Goal: Information Seeking & Learning: Learn about a topic

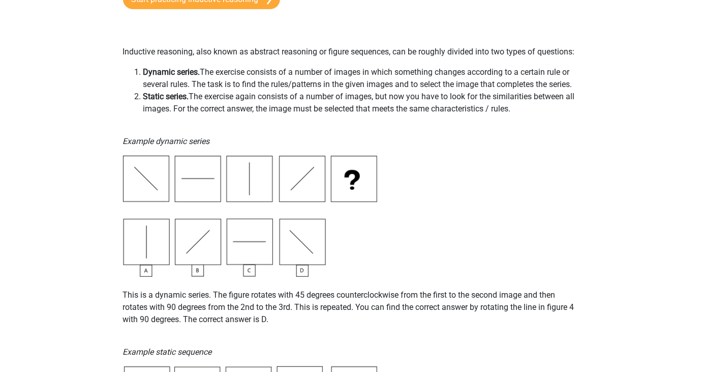
scroll to position [158, 0]
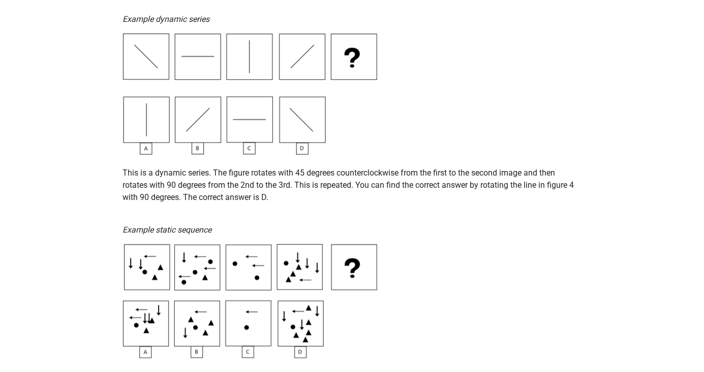
scroll to position [277, 0]
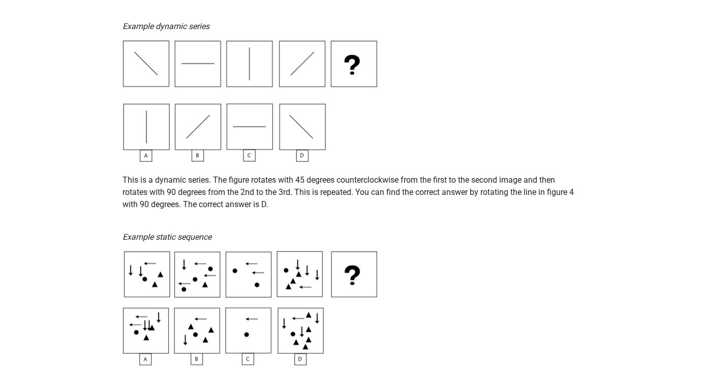
scroll to position [285, 0]
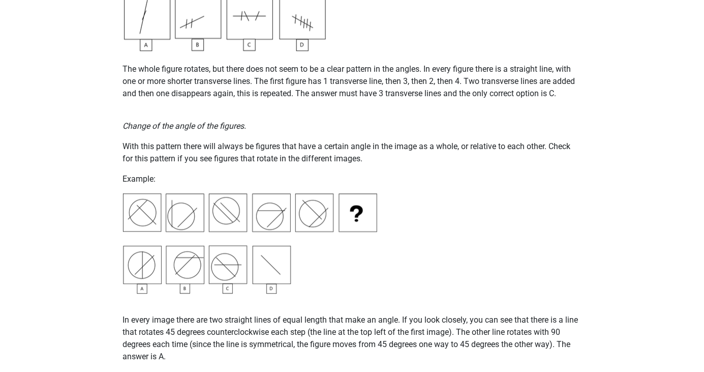
scroll to position [1051, 0]
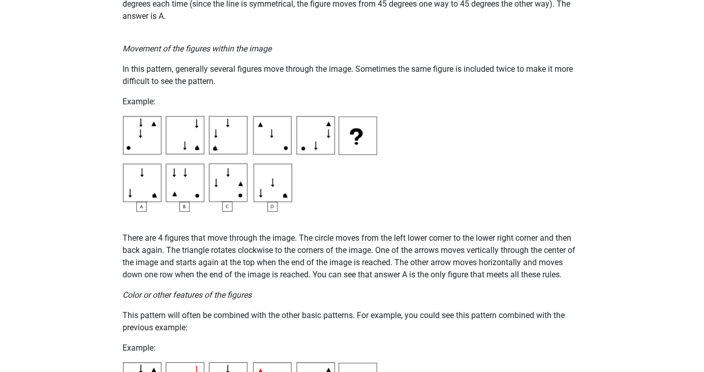
scroll to position [1391, 0]
click at [641, 202] on div "Register Nederlands English" at bounding box center [352, 332] width 704 height 3447
click at [641, 197] on div "Register Nederlands English" at bounding box center [352, 332] width 704 height 3447
click at [626, 216] on div "Register Nederlands English" at bounding box center [352, 332] width 704 height 3447
click at [642, 221] on div "Register Nederlands English" at bounding box center [352, 332] width 704 height 3447
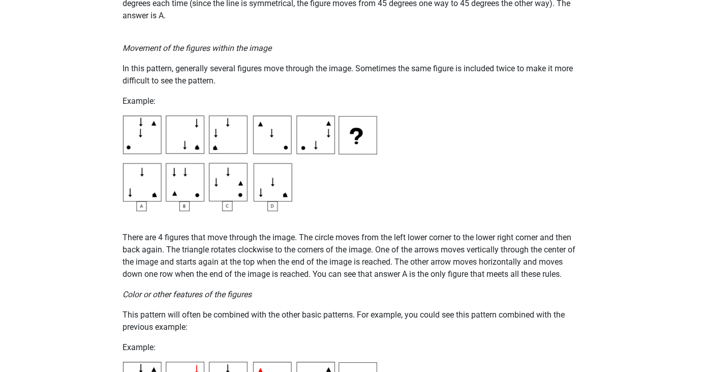
click at [650, 219] on div "Register Nederlands English" at bounding box center [352, 332] width 704 height 3447
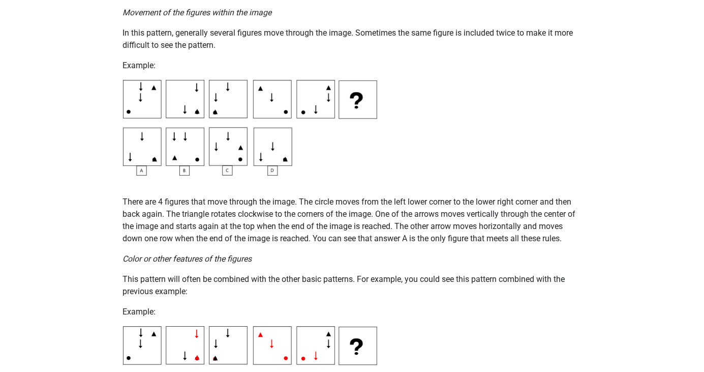
scroll to position [1427, 0]
click at [640, 218] on div "Register Nederlands English" at bounding box center [352, 296] width 704 height 3447
click at [631, 228] on div "Register Nederlands English" at bounding box center [352, 296] width 704 height 3447
click at [623, 228] on div "Register Nederlands English" at bounding box center [352, 296] width 704 height 3447
click at [624, 232] on div "Register Nederlands English" at bounding box center [352, 296] width 704 height 3447
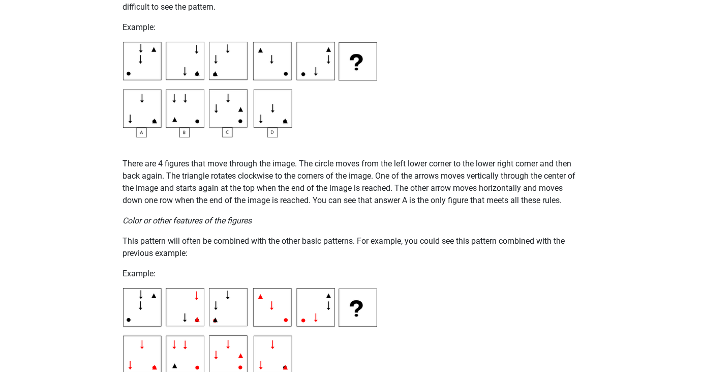
scroll to position [1465, 0]
click at [603, 216] on div "Register Nederlands English" at bounding box center [352, 258] width 704 height 3447
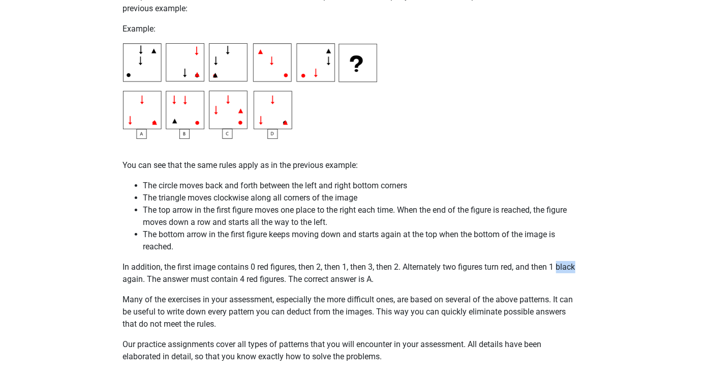
scroll to position [1704, 0]
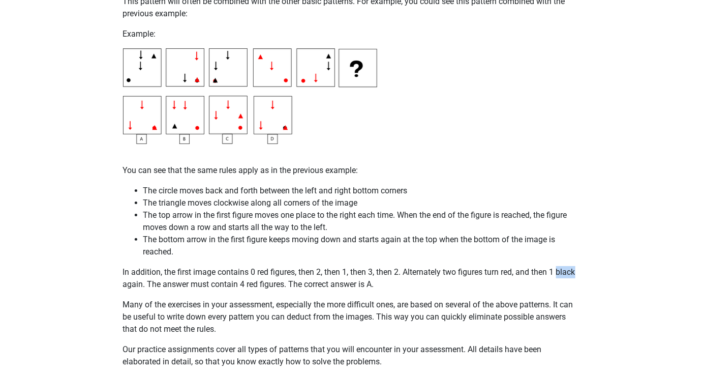
click at [656, 206] on div "Register Nederlands English" at bounding box center [352, 19] width 704 height 3447
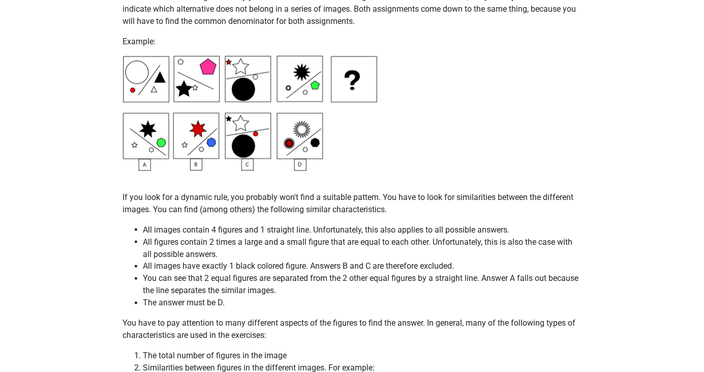
scroll to position [2304, 0]
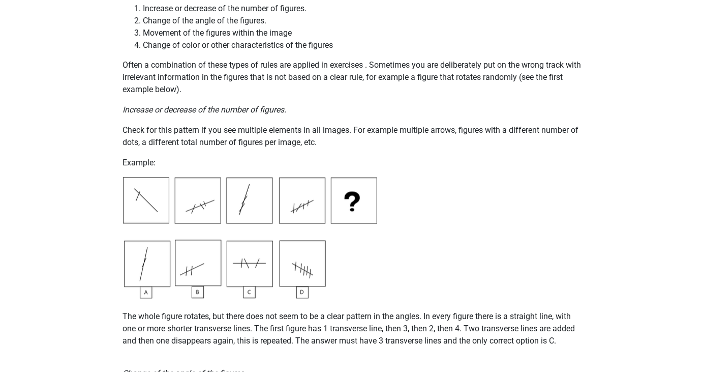
scroll to position [0, 0]
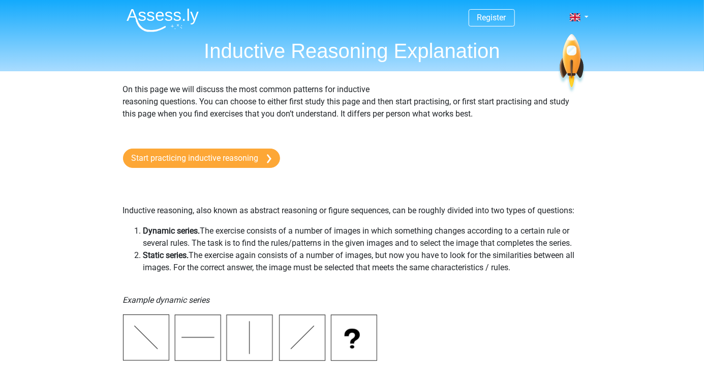
click at [149, 151] on link "Start practicing inductive reasoning" at bounding box center [201, 157] width 157 height 19
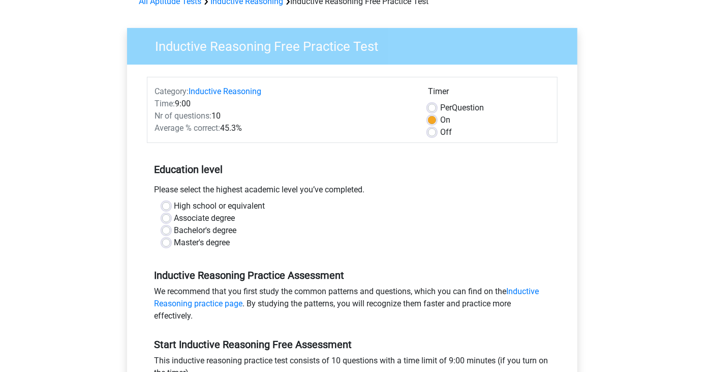
scroll to position [59, 0]
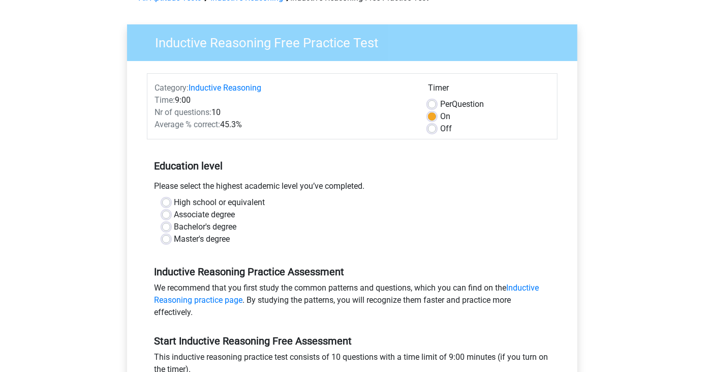
click at [189, 224] on label "Bachelor's degree" at bounding box center [205, 227] width 63 height 12
click at [170, 224] on input "Bachelor's degree" at bounding box center [166, 226] width 8 height 10
radio input "true"
click at [442, 131] on label "Off" at bounding box center [446, 129] width 12 height 12
click at [436, 131] on input "Off" at bounding box center [432, 128] width 8 height 10
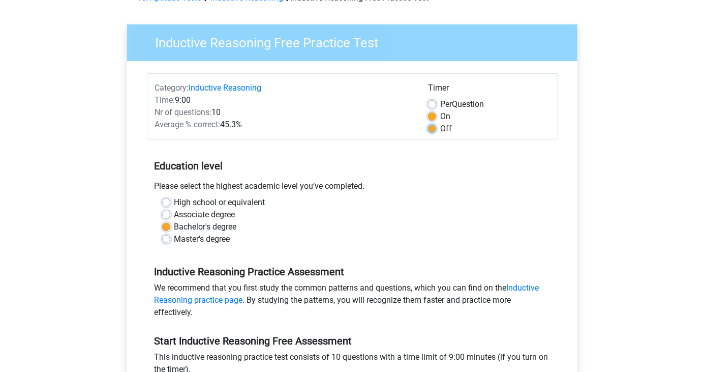
radio input "true"
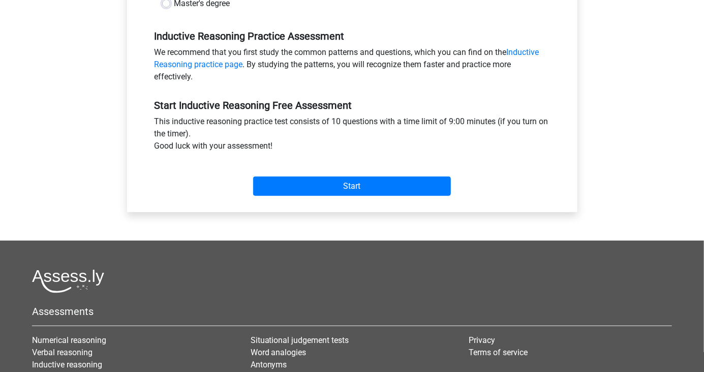
click at [0, 268] on footer "Assessments Numerical reasoning Verbal reasoning Inductive reasoning [PERSON_NA…" at bounding box center [352, 374] width 704 height 268
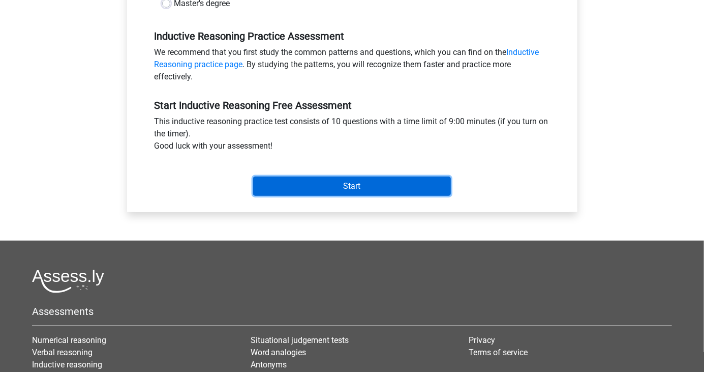
click at [430, 187] on input "Start" at bounding box center [352, 185] width 198 height 19
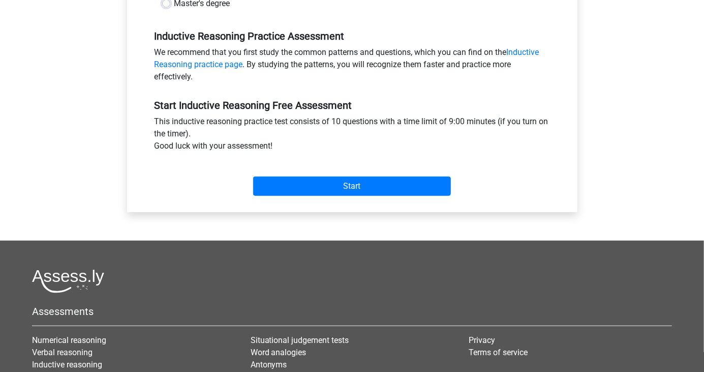
click at [0, 270] on footer "Assessments Numerical reasoning Verbal reasoning Inductive reasoning [PERSON_NA…" at bounding box center [352, 374] width 704 height 268
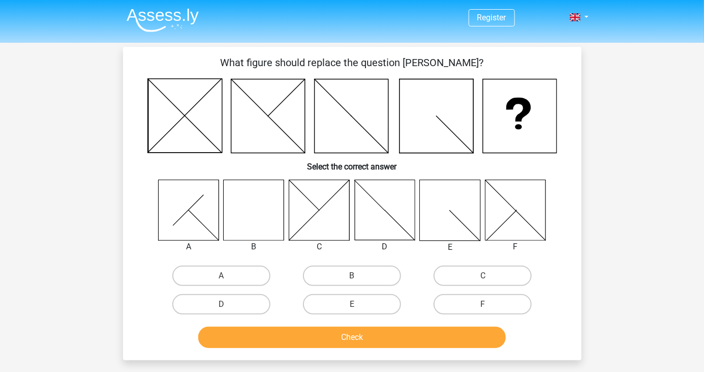
click at [261, 206] on icon at bounding box center [254, 209] width 60 height 60
click at [0, 58] on div "Register Nederlands English" at bounding box center [352, 326] width 704 height 653
click at [372, 276] on label "B" at bounding box center [352, 275] width 98 height 20
click at [358, 276] on input "B" at bounding box center [355, 279] width 7 height 7
radio input "true"
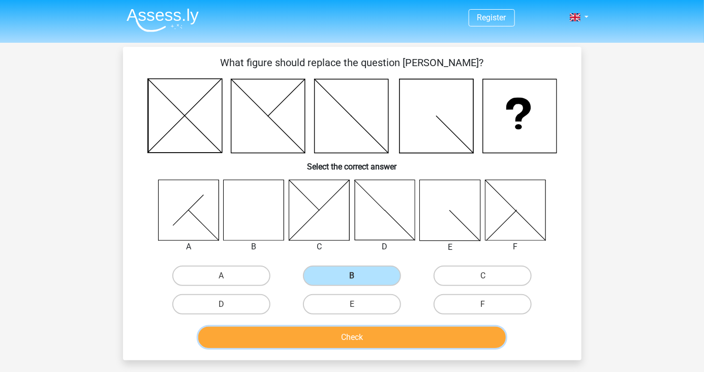
click at [397, 338] on button "Check" at bounding box center [352, 336] width 308 height 21
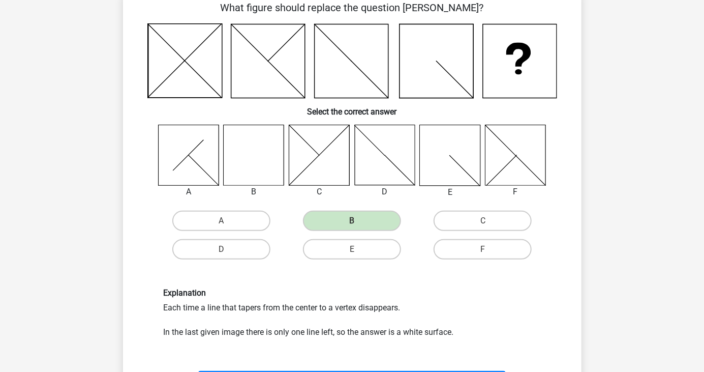
scroll to position [67, 0]
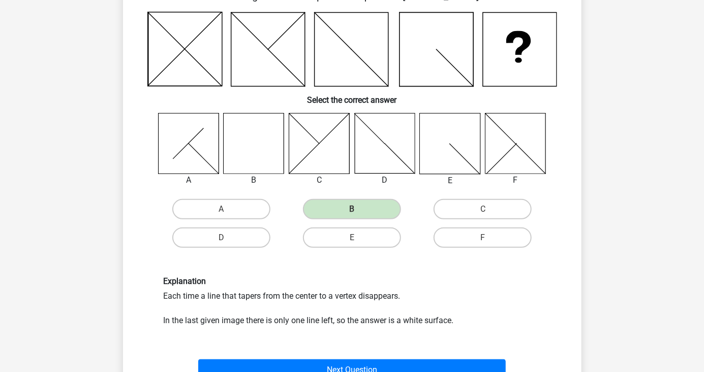
click at [492, 369] on button "Next Question" at bounding box center [352, 369] width 308 height 21
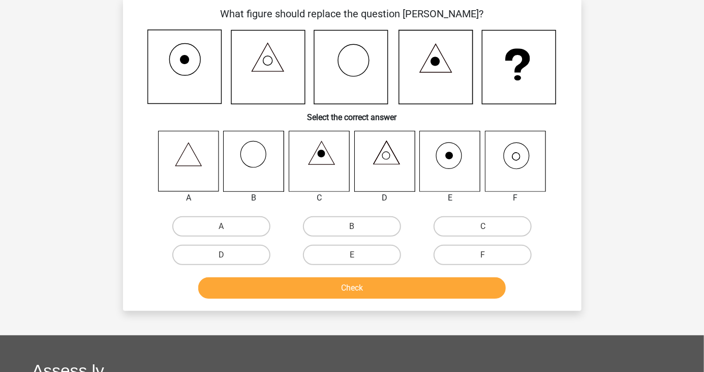
scroll to position [47, 0]
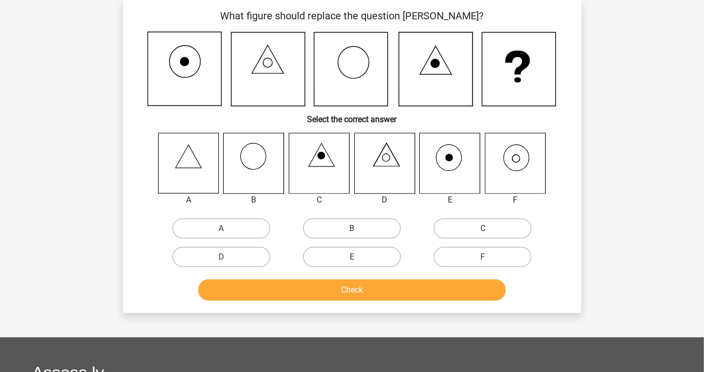
click at [654, 243] on div "Register Nederlands English" at bounding box center [352, 279] width 704 height 652
click at [182, 162] on icon at bounding box center [188, 163] width 60 height 60
click at [233, 231] on label "A" at bounding box center [221, 228] width 98 height 20
click at [228, 231] on input "A" at bounding box center [224, 231] width 7 height 7
radio input "true"
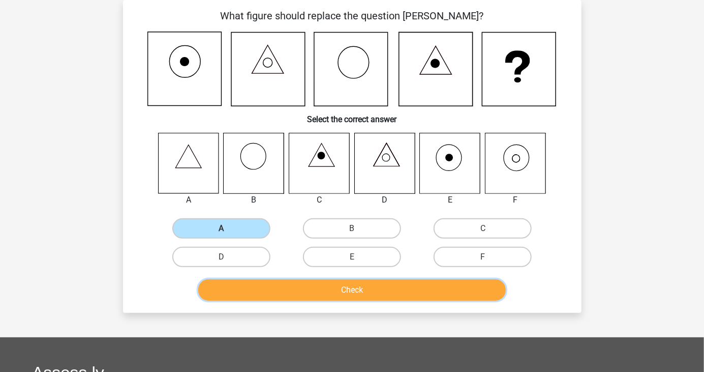
click at [343, 298] on button "Check" at bounding box center [352, 289] width 308 height 21
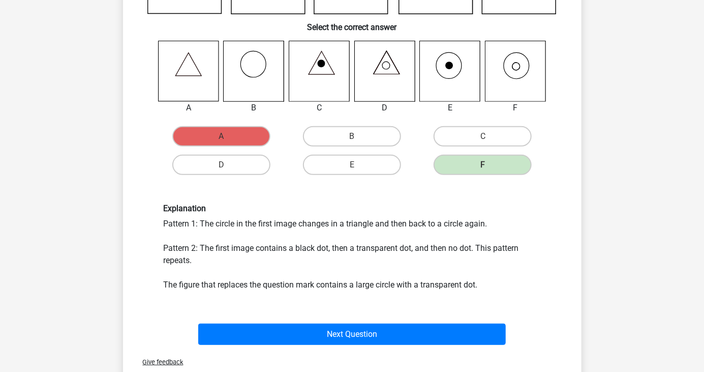
scroll to position [139, 0]
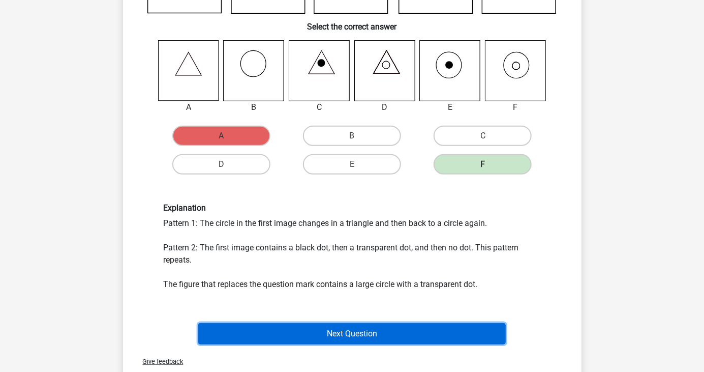
click at [488, 338] on button "Next Question" at bounding box center [352, 333] width 308 height 21
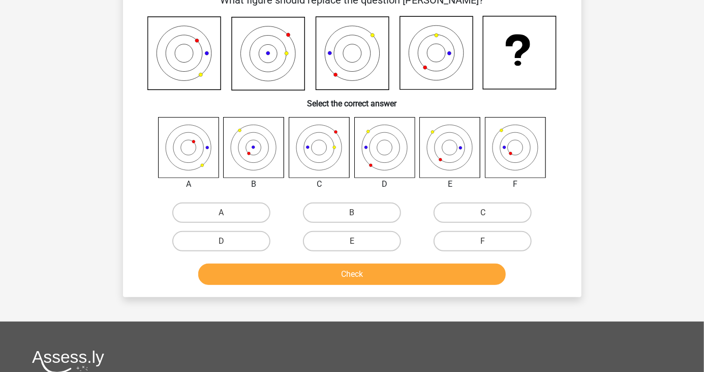
scroll to position [47, 0]
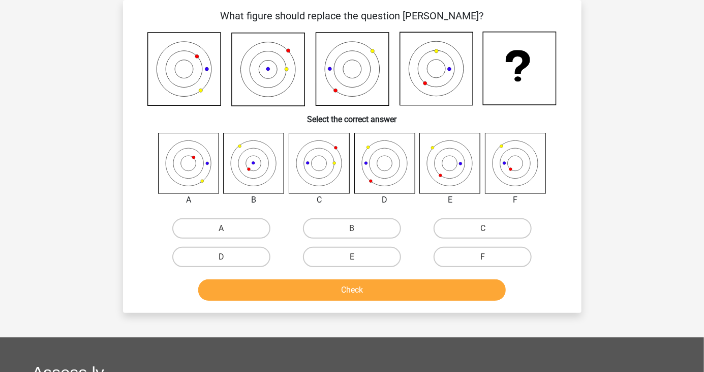
click at [653, 231] on div "Register Nederlands English" at bounding box center [352, 279] width 704 height 652
click at [647, 164] on div "Register Nederlands English" at bounding box center [352, 279] width 704 height 652
click at [614, 139] on div "Register Nederlands English" at bounding box center [352, 279] width 704 height 652
click at [529, 173] on icon at bounding box center [515, 163] width 60 height 60
click at [494, 260] on label "F" at bounding box center [483, 257] width 98 height 20
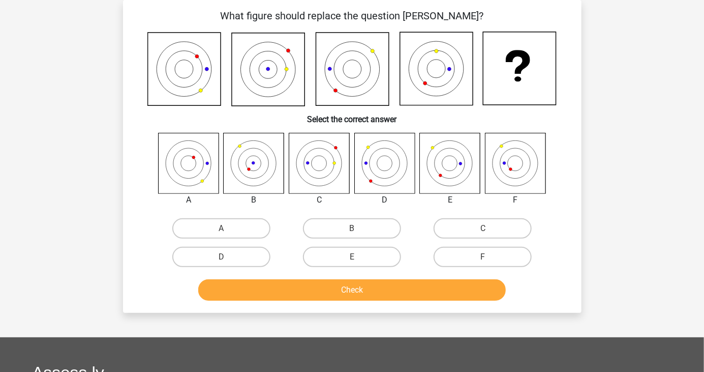
click at [490, 260] on input "F" at bounding box center [486, 260] width 7 height 7
radio input "true"
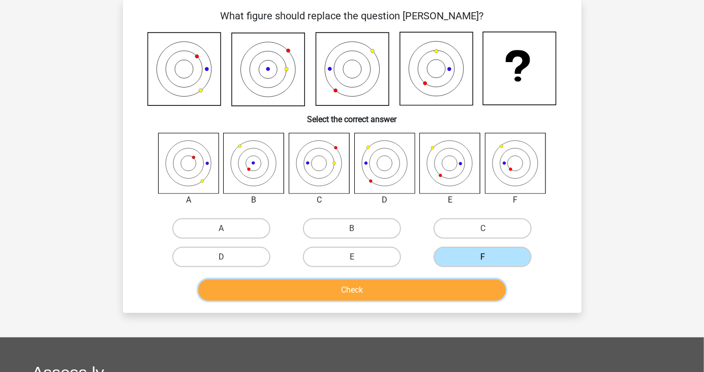
click at [451, 293] on button "Check" at bounding box center [352, 289] width 308 height 21
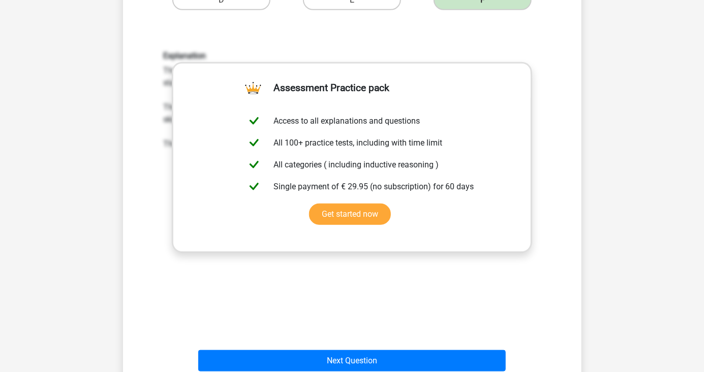
scroll to position [304, 0]
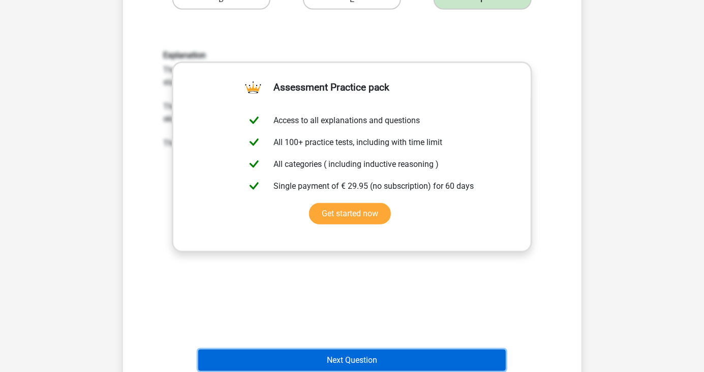
click at [496, 361] on button "Next Question" at bounding box center [352, 359] width 308 height 21
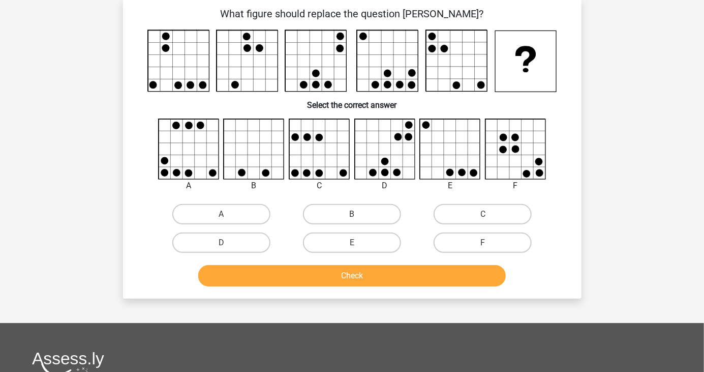
scroll to position [48, 0]
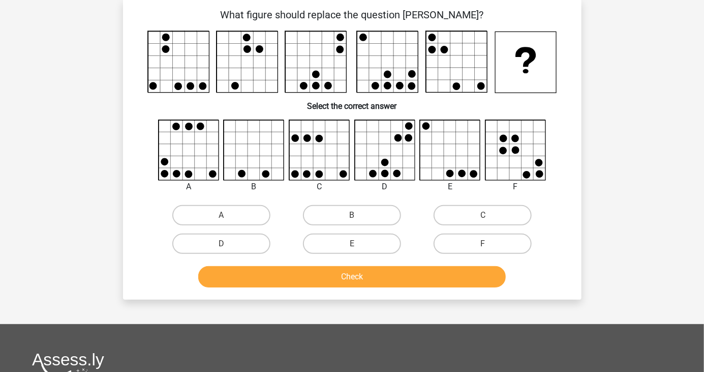
click at [670, 170] on div "Register Nederlands English" at bounding box center [352, 272] width 704 height 640
click at [675, 167] on div "Register Nederlands English" at bounding box center [352, 272] width 704 height 640
click at [670, 168] on div "Register Nederlands English" at bounding box center [352, 272] width 704 height 640
click at [668, 178] on div "Register Nederlands English" at bounding box center [352, 272] width 704 height 640
click at [653, 177] on div "Register Nederlands English" at bounding box center [352, 272] width 704 height 640
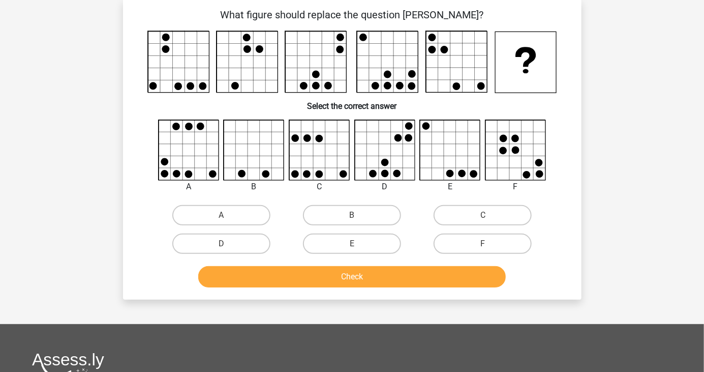
click at [657, 177] on div "Register Nederlands English" at bounding box center [352, 272] width 704 height 640
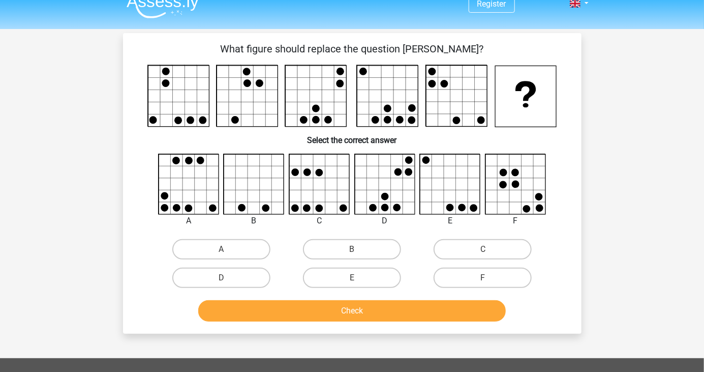
scroll to position [0, 0]
